Goal: Check status: Check status

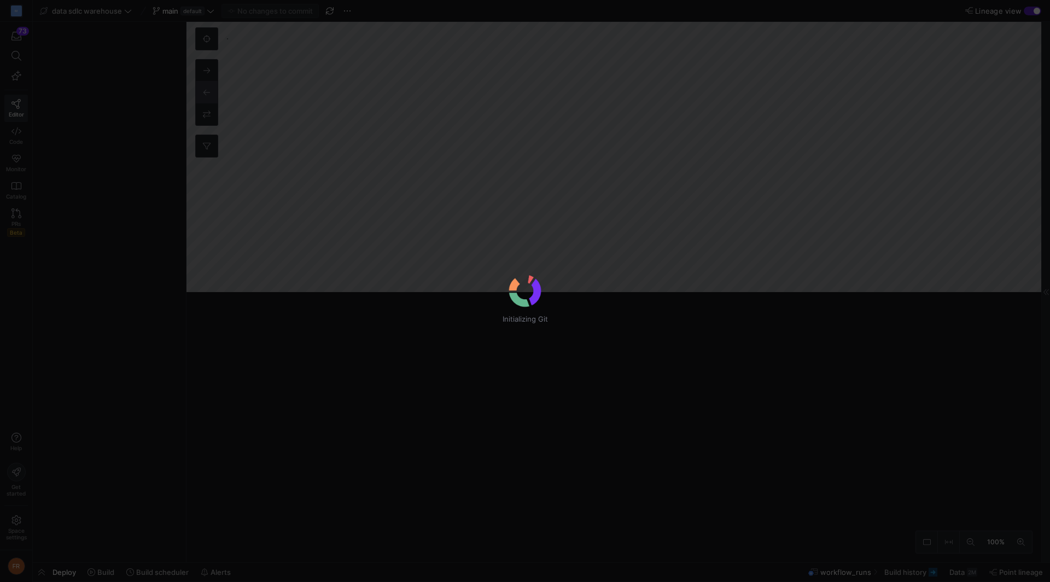
scroll to position [0, 4]
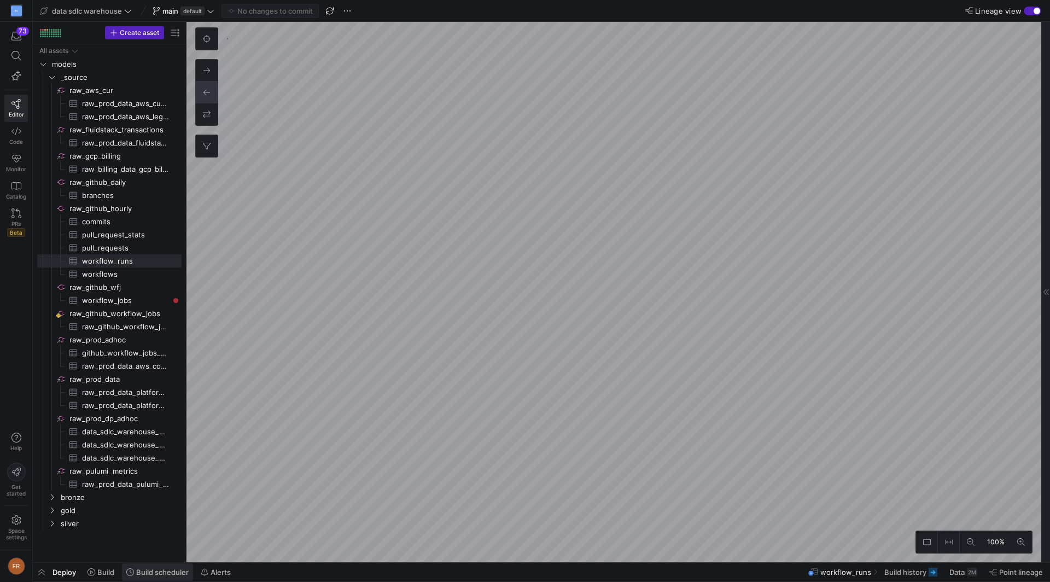
click at [149, 573] on span "Build scheduler" at bounding box center [162, 572] width 53 height 9
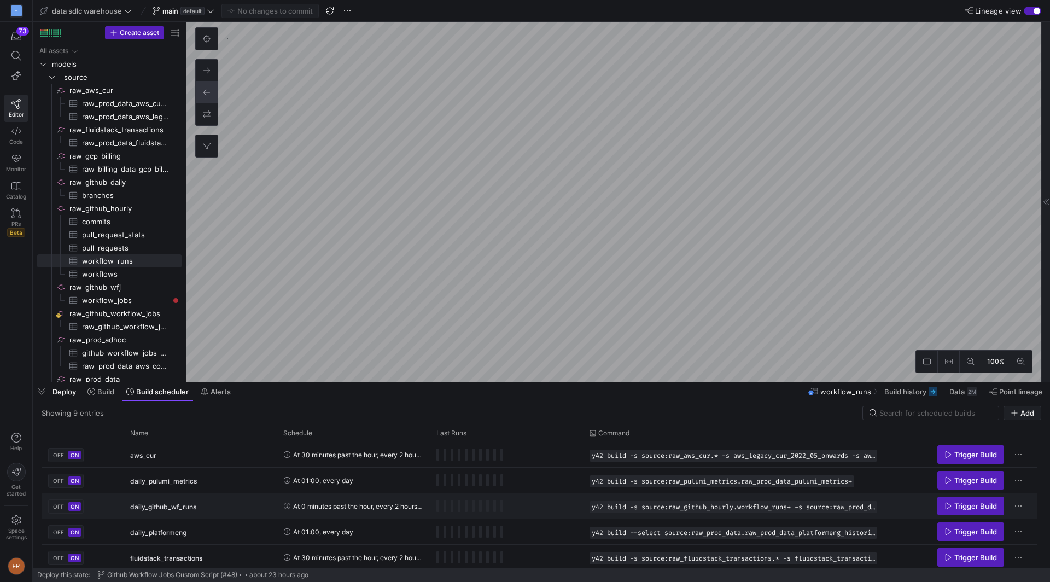
scroll to position [104, 0]
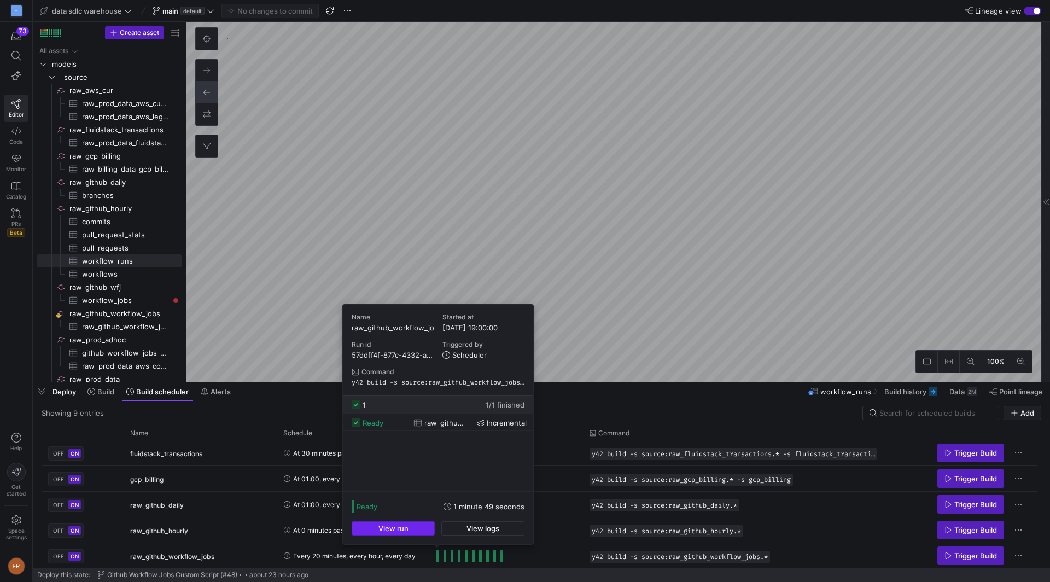
click at [414, 528] on span "button" at bounding box center [393, 528] width 82 height 13
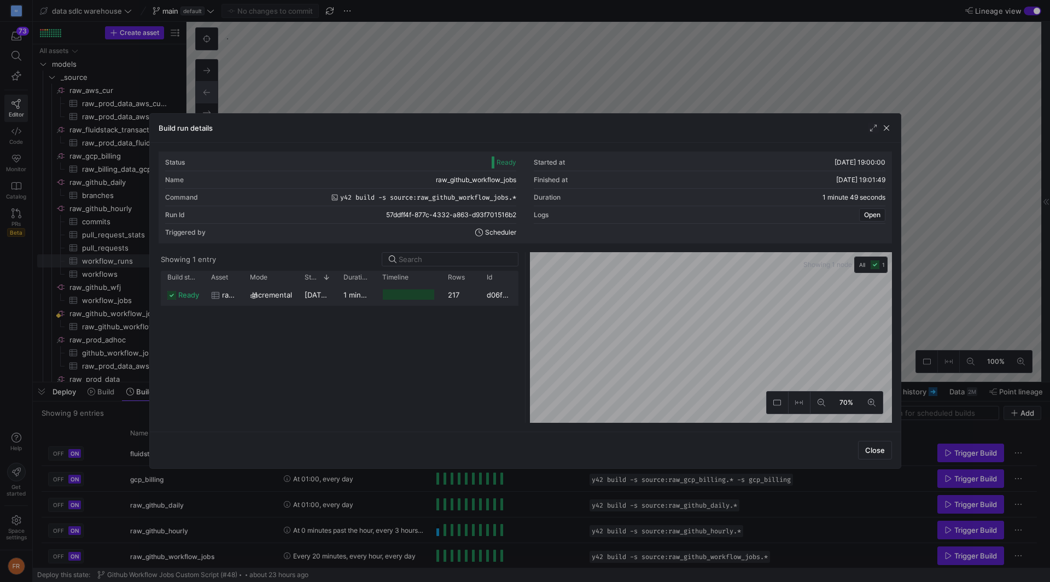
click at [374, 291] on y42-duration "1 minute 46 seconds" at bounding box center [378, 294] width 71 height 9
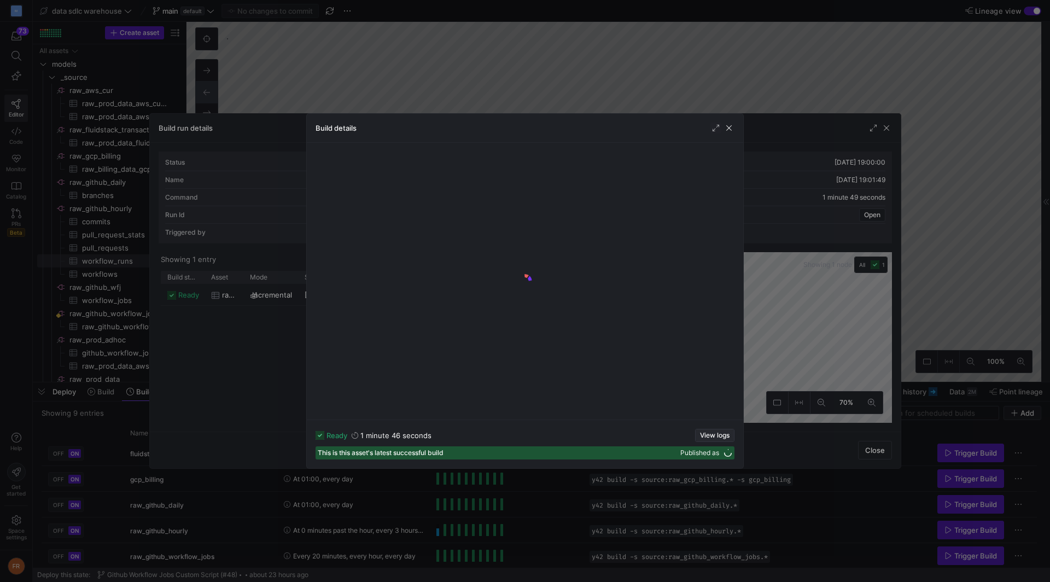
click at [704, 431] on span "button" at bounding box center [715, 435] width 38 height 12
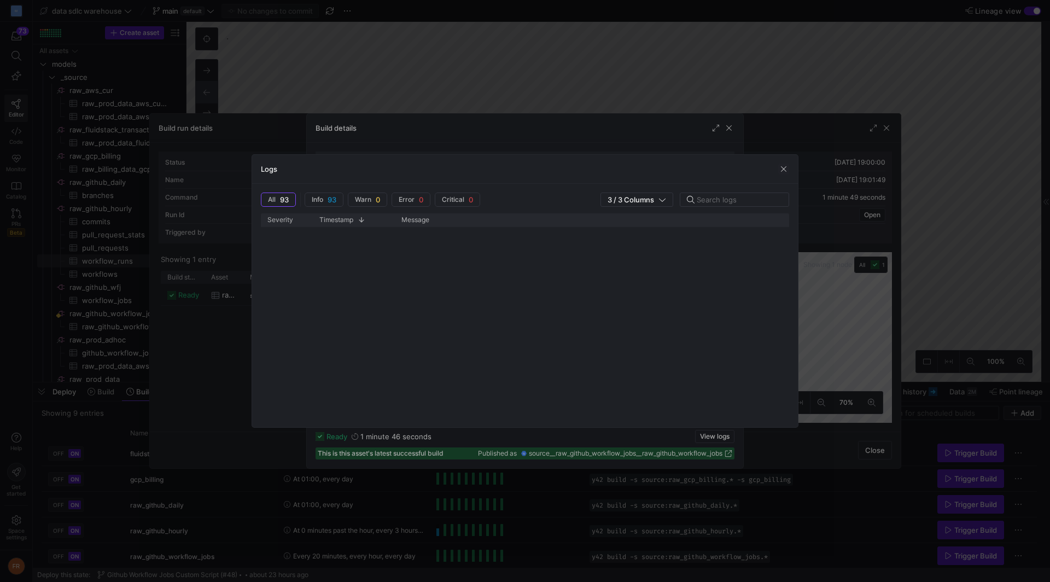
scroll to position [0, 0]
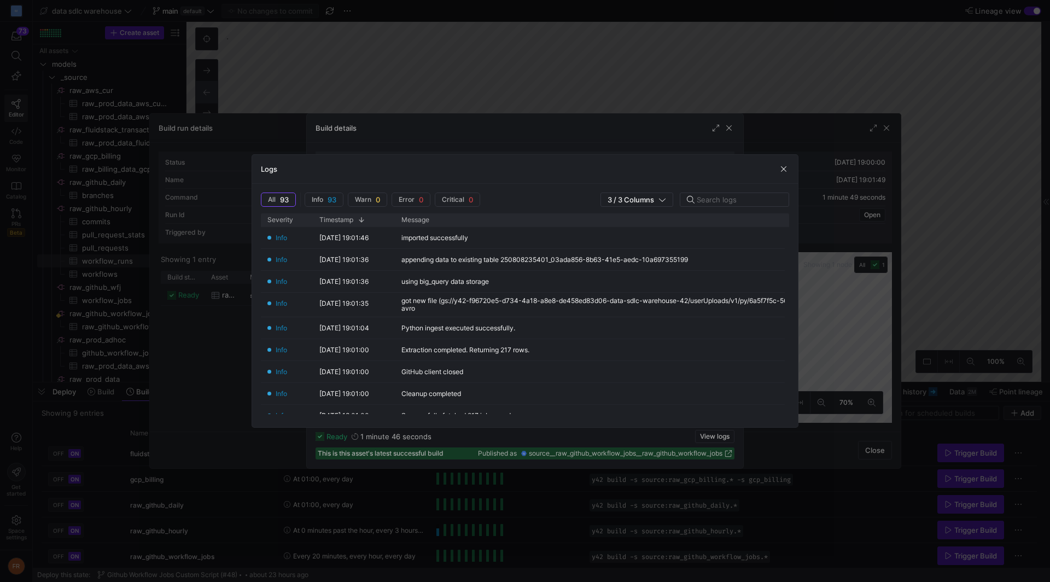
click at [682, 62] on div at bounding box center [525, 291] width 1050 height 582
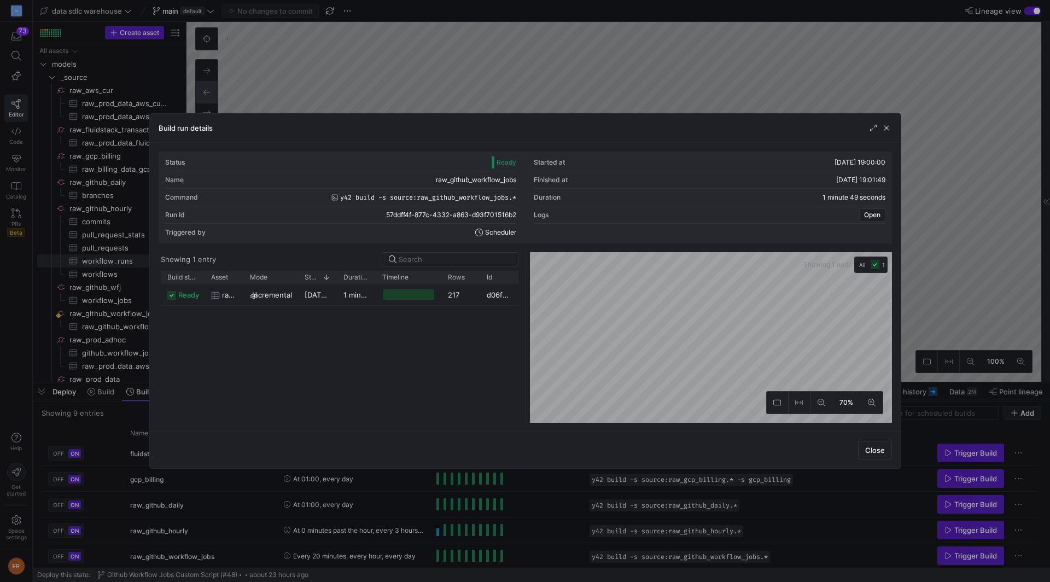
click at [705, 47] on div at bounding box center [525, 291] width 1050 height 582
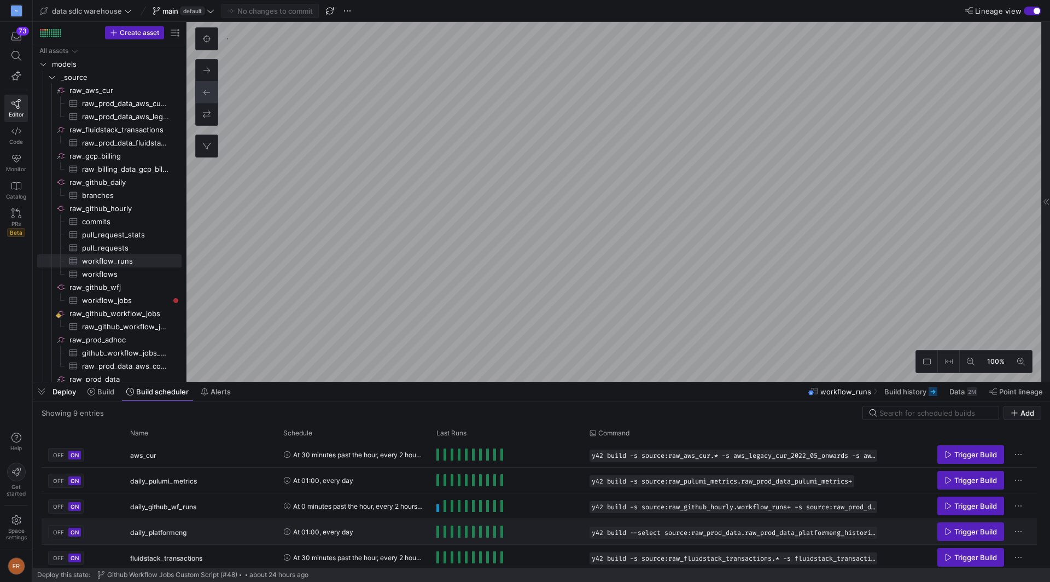
scroll to position [104, 0]
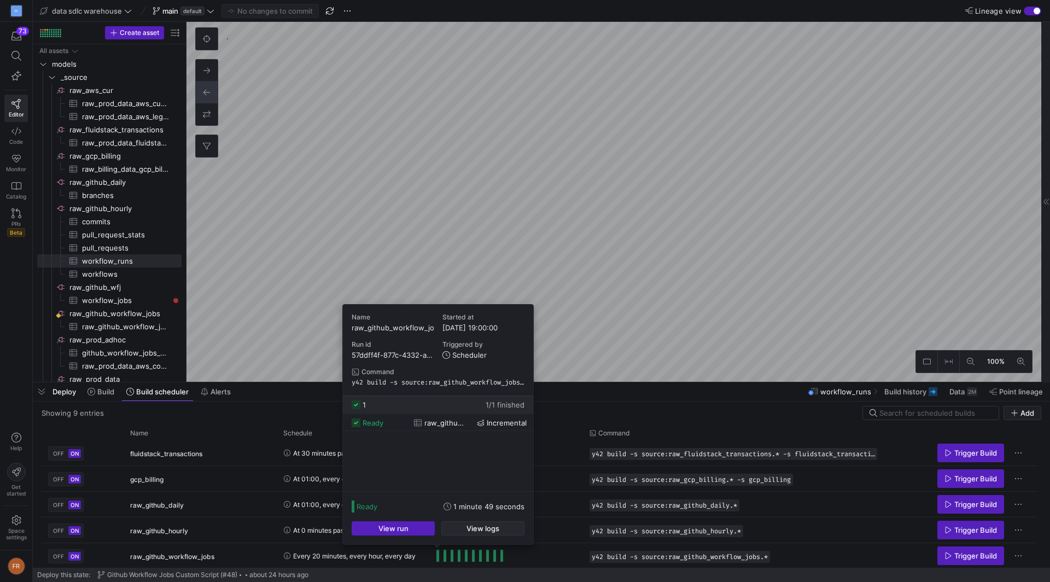
click at [456, 526] on span "button" at bounding box center [483, 528] width 82 height 13
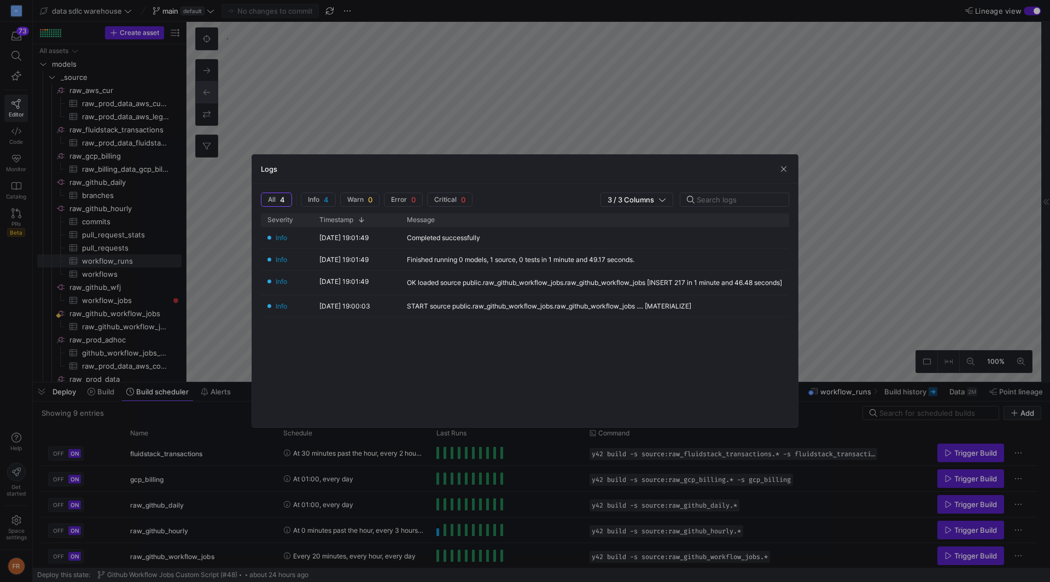
click at [546, 491] on div at bounding box center [525, 291] width 1050 height 582
